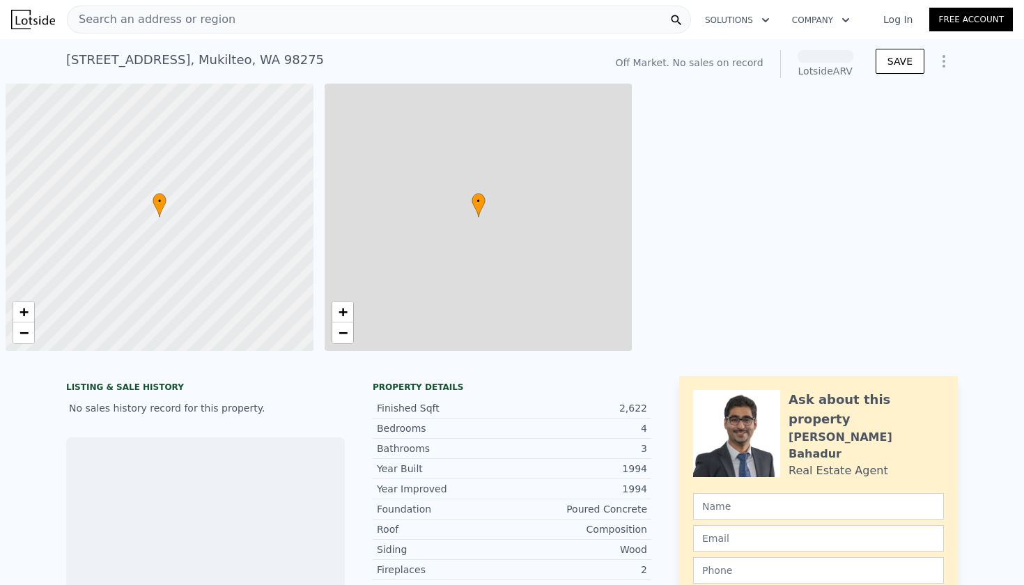
scroll to position [0, 6]
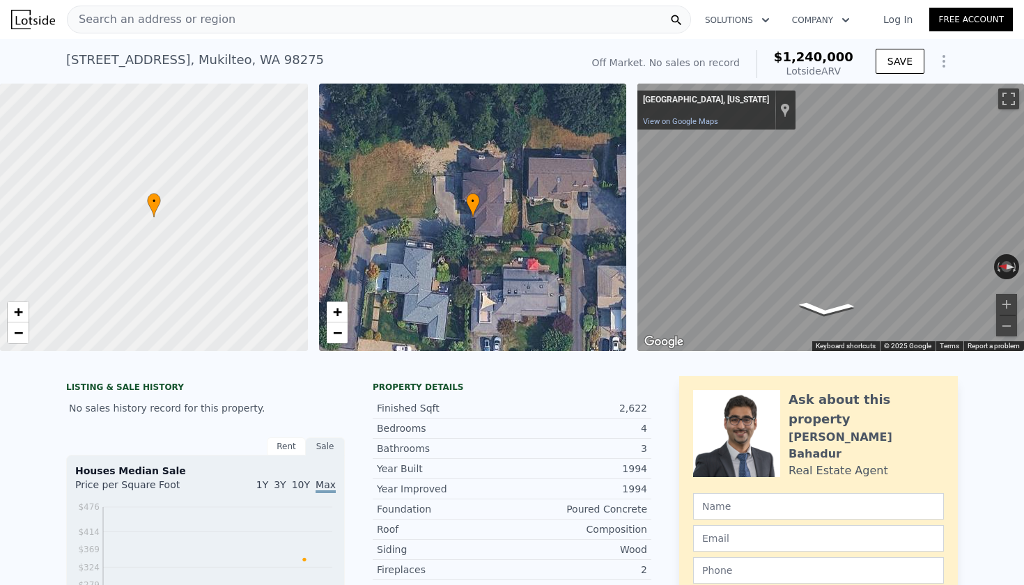
click at [943, 62] on icon "Show Options" at bounding box center [943, 61] width 1 height 11
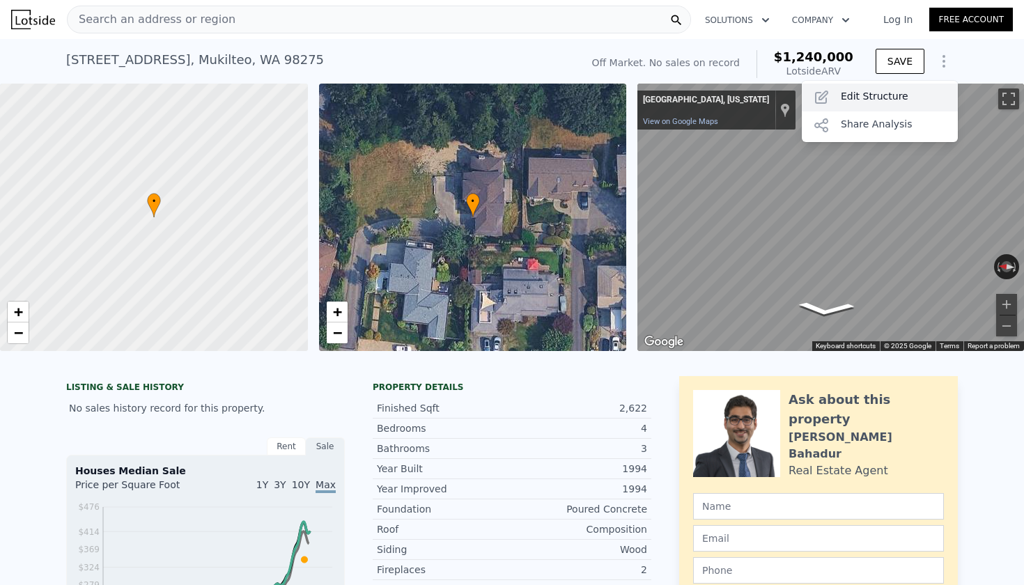
click at [900, 91] on div "Edit Structure" at bounding box center [880, 98] width 156 height 28
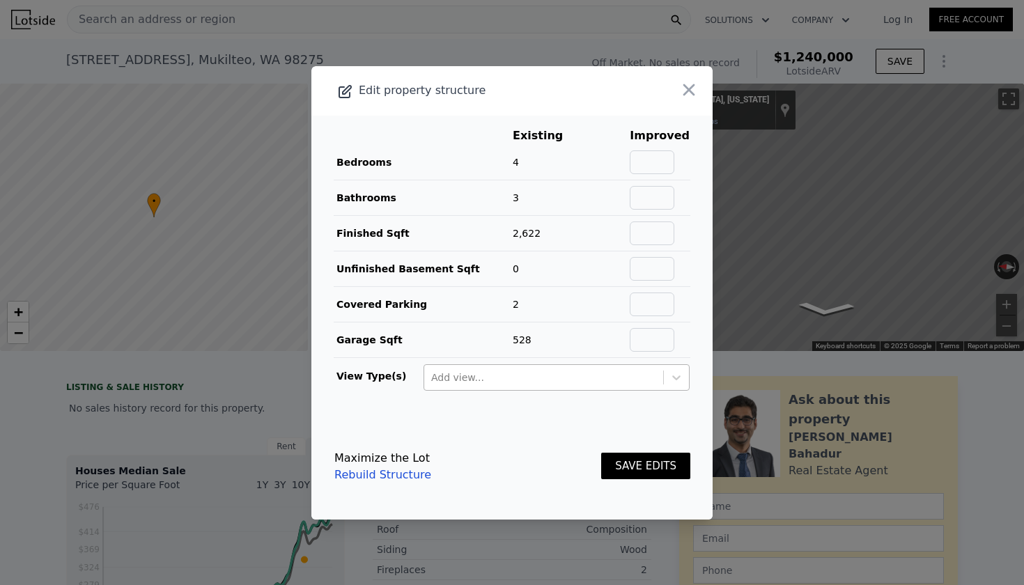
click at [552, 368] on div "Add view..." at bounding box center [543, 377] width 239 height 22
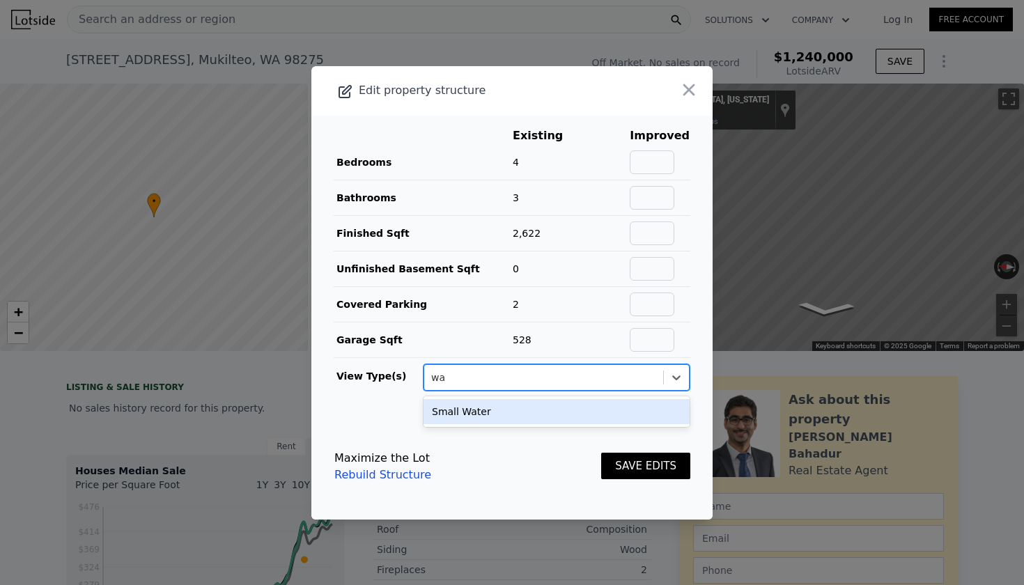
type input "wat"
click at [513, 412] on div "Small Water" at bounding box center [556, 411] width 266 height 25
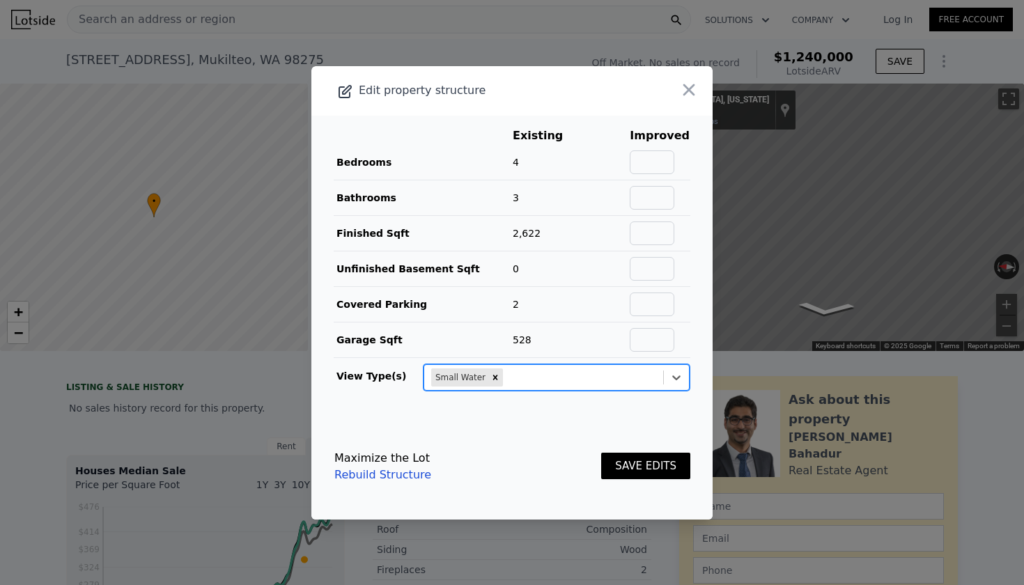
click at [624, 471] on button "SAVE EDITS" at bounding box center [645, 466] width 89 height 27
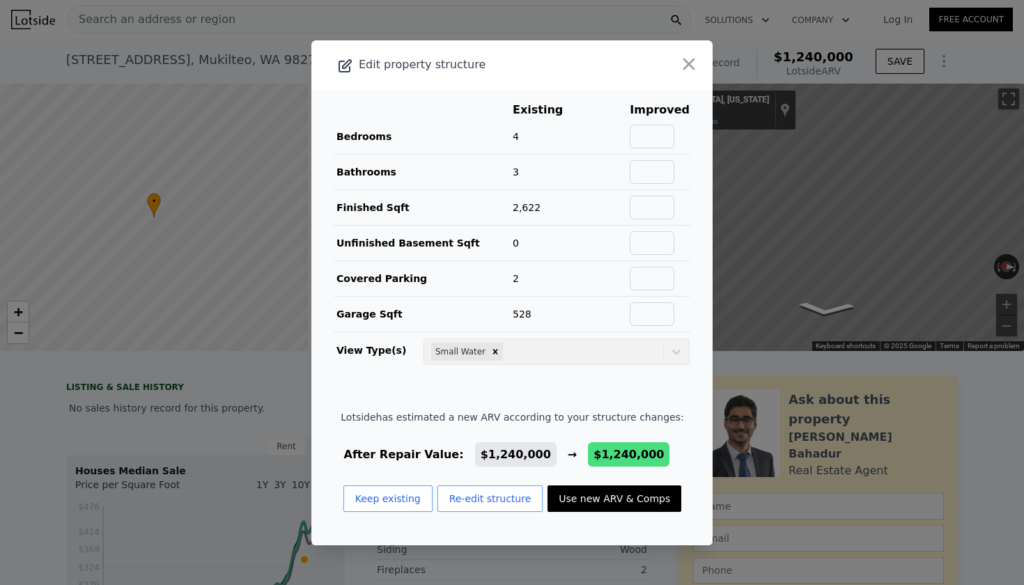
click at [682, 78] on div at bounding box center [672, 64] width 80 height 49
click at [685, 68] on icon "button" at bounding box center [688, 63] width 19 height 19
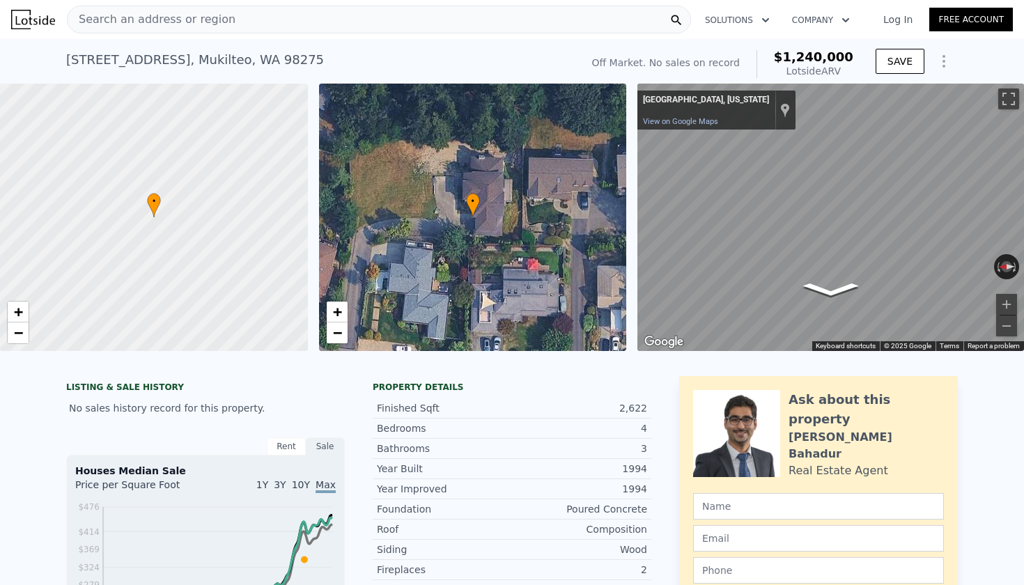
click at [912, 347] on span "© 2025 Google" at bounding box center [907, 346] width 47 height 8
click at [898, 347] on span "© 2025 Google" at bounding box center [907, 346] width 47 height 8
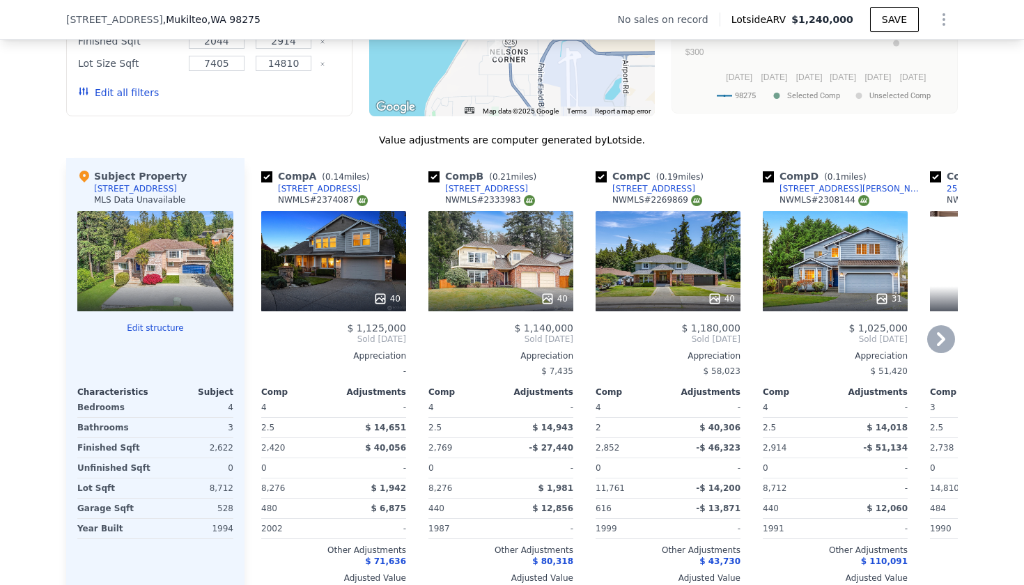
scroll to position [1342, 0]
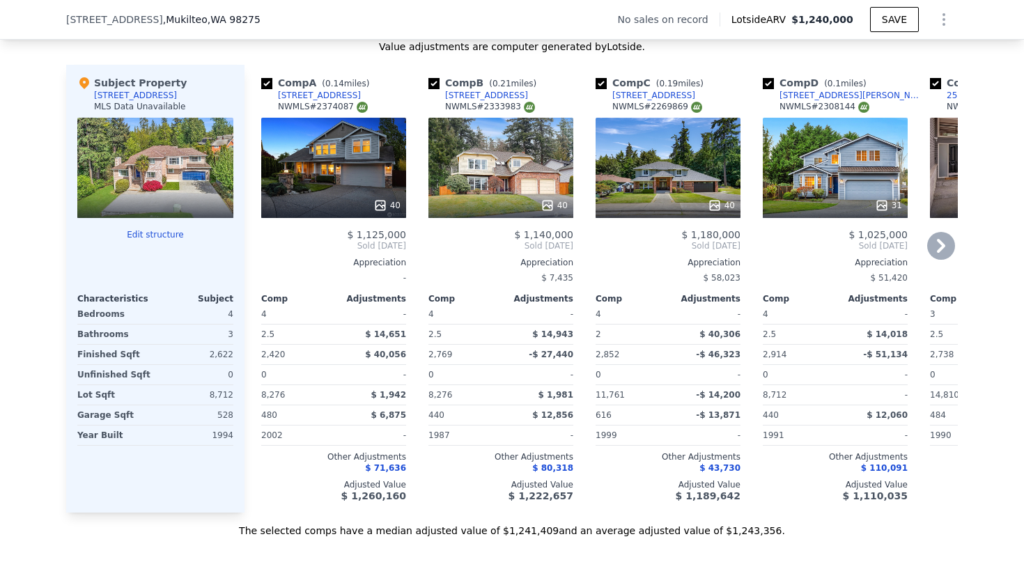
click at [485, 292] on div "Comp Adjustments" at bounding box center [500, 296] width 145 height 17
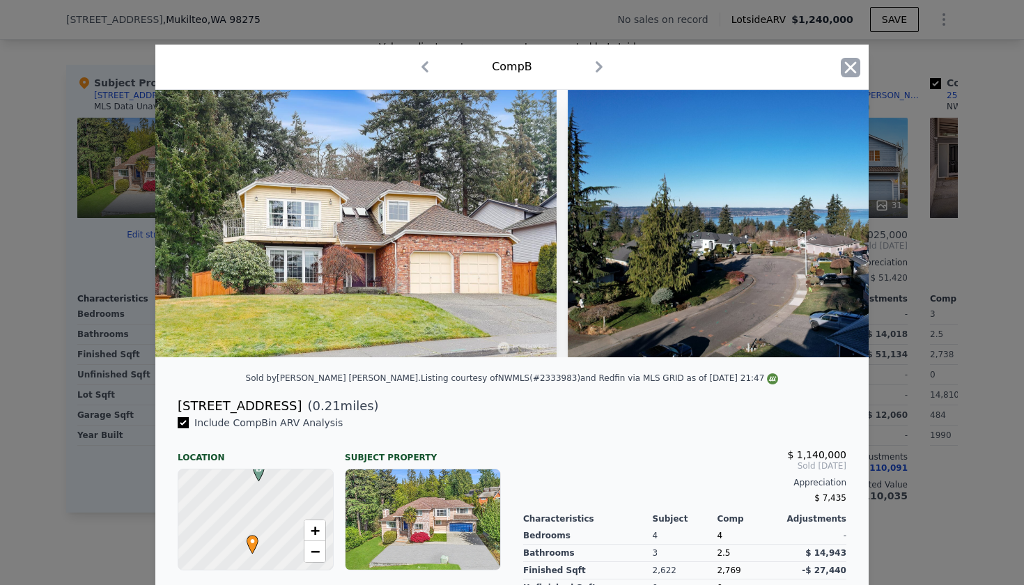
click at [842, 64] on icon "button" at bounding box center [850, 67] width 19 height 19
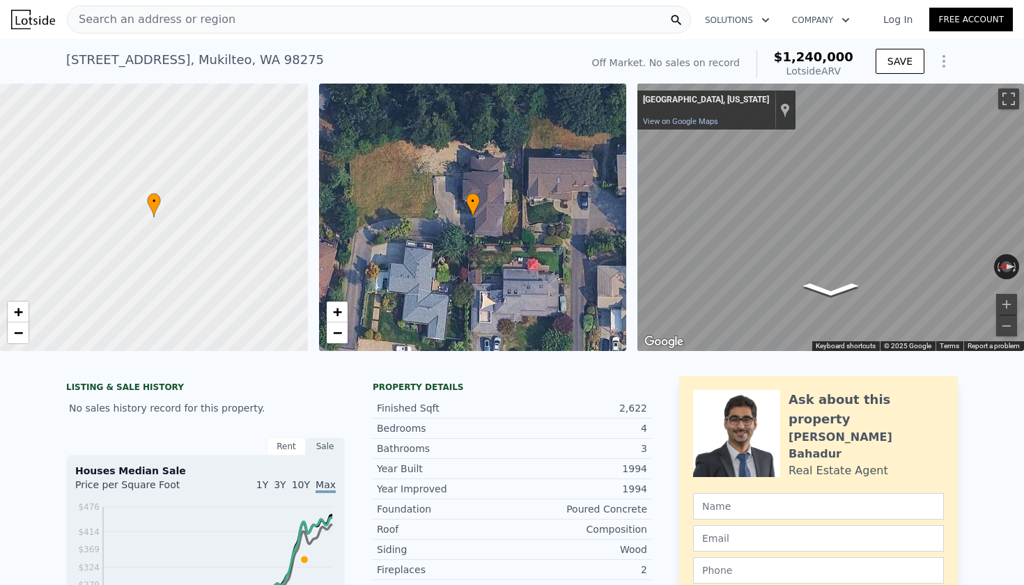
click at [128, 57] on div "[STREET_ADDRESS]" at bounding box center [195, 59] width 258 height 19
copy div "[STREET_ADDRESS] No sales on record (~ARV $1.240m )"
